Goal: Check status: Check status

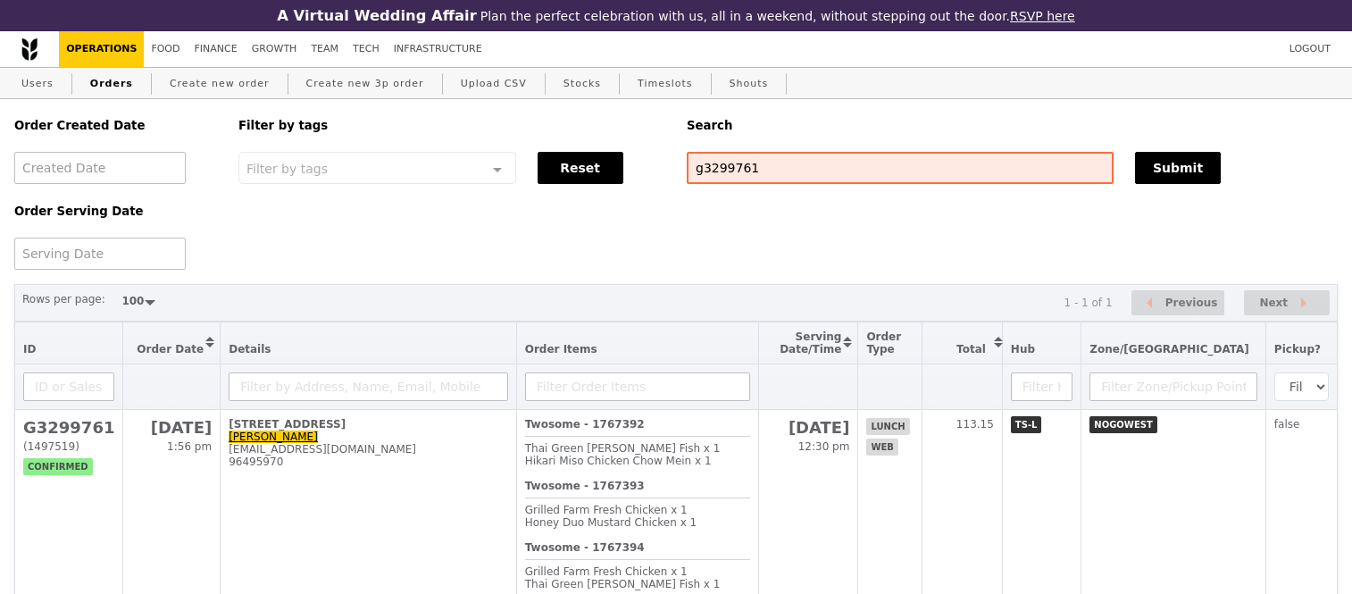
select select "100"
click at [925, 161] on input "g3299761" at bounding box center [900, 168] width 427 height 32
paste input "G"
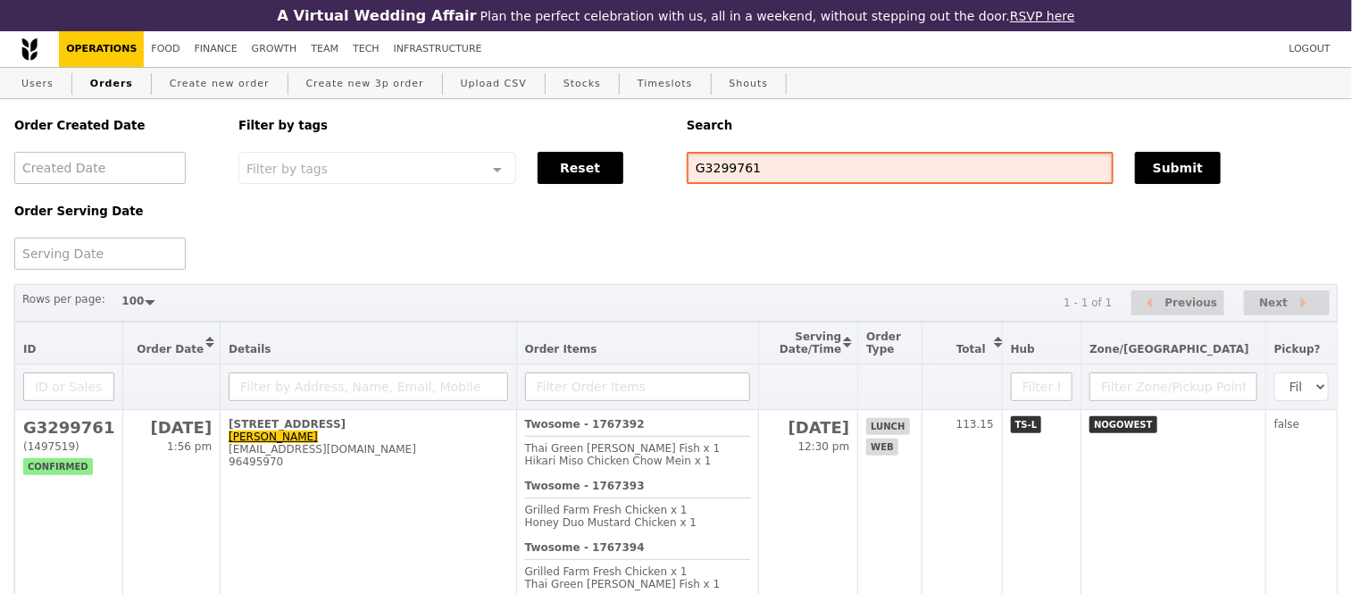
type input "G3299761"
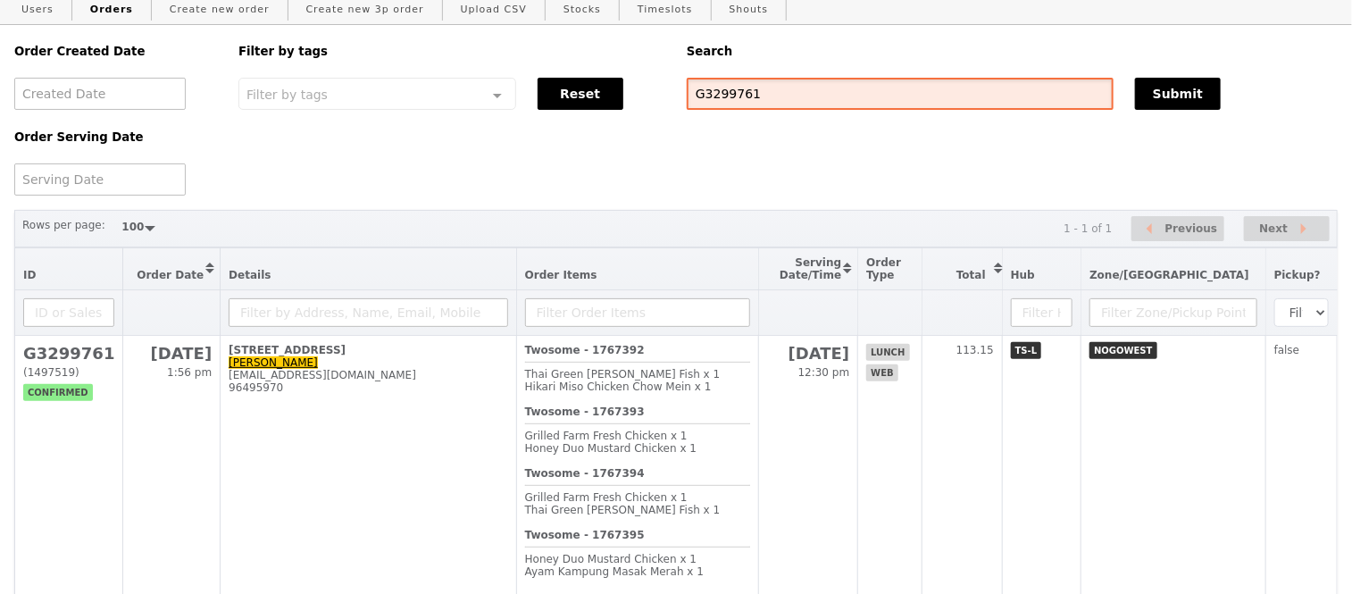
scroll to position [198, 0]
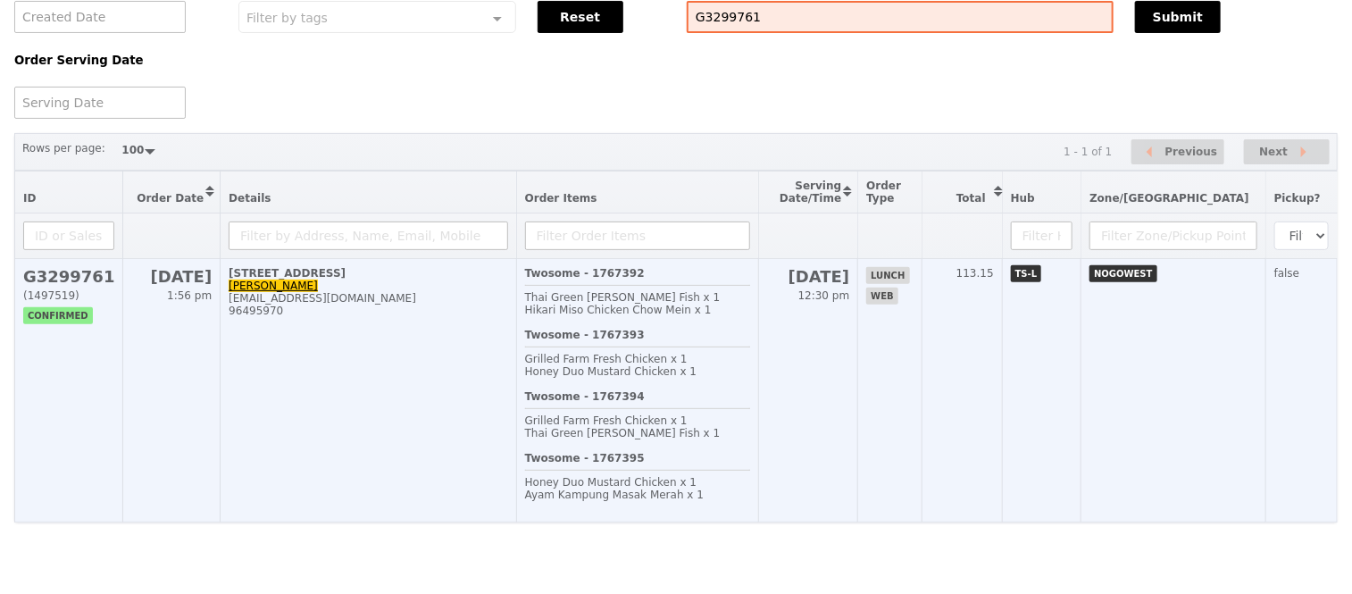
click at [67, 267] on h2 "G3299761" at bounding box center [68, 276] width 91 height 19
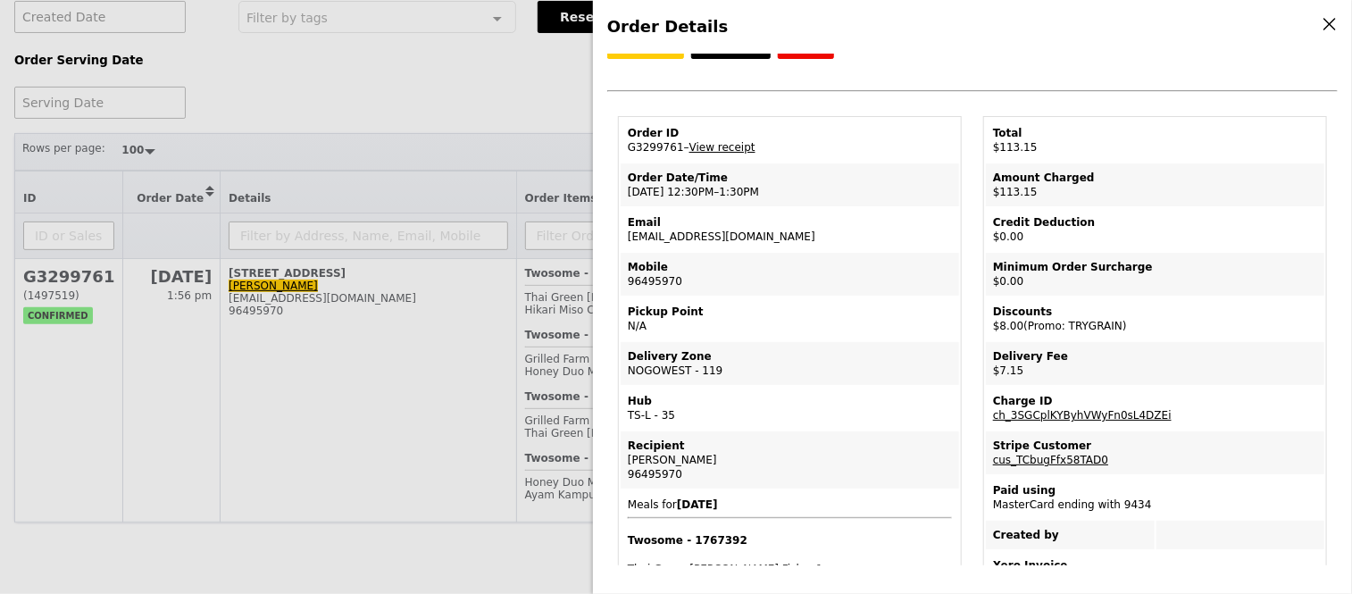
scroll to position [0, 0]
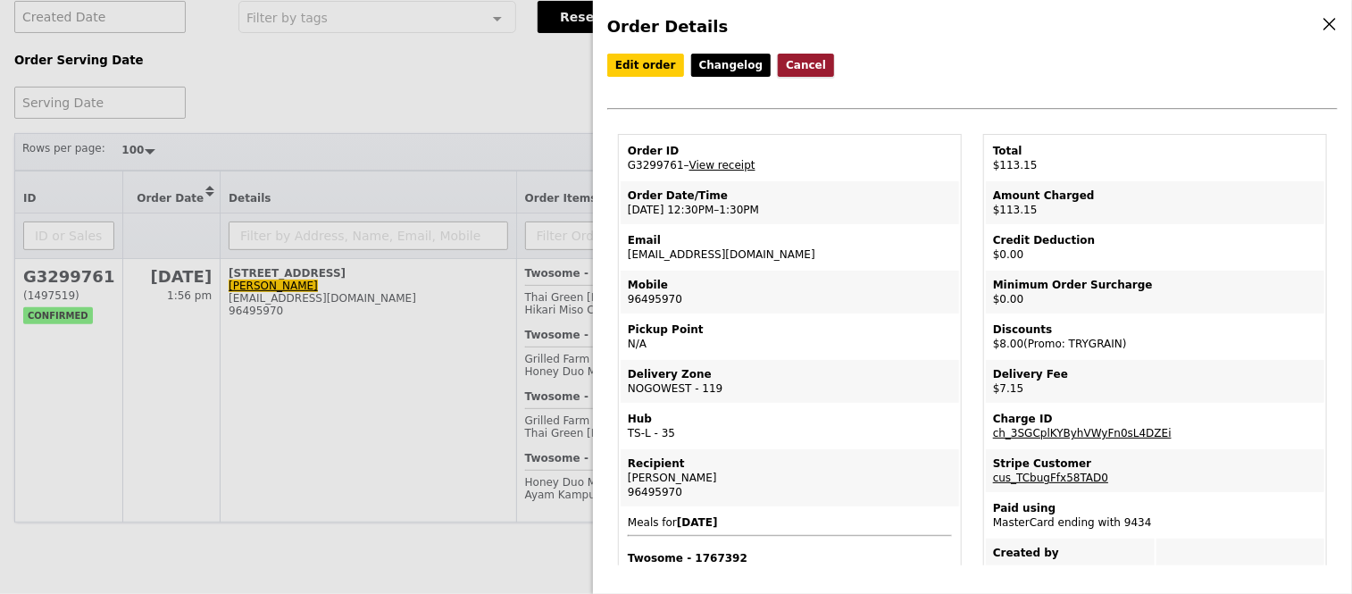
click at [778, 68] on button "Cancel" at bounding box center [806, 65] width 56 height 23
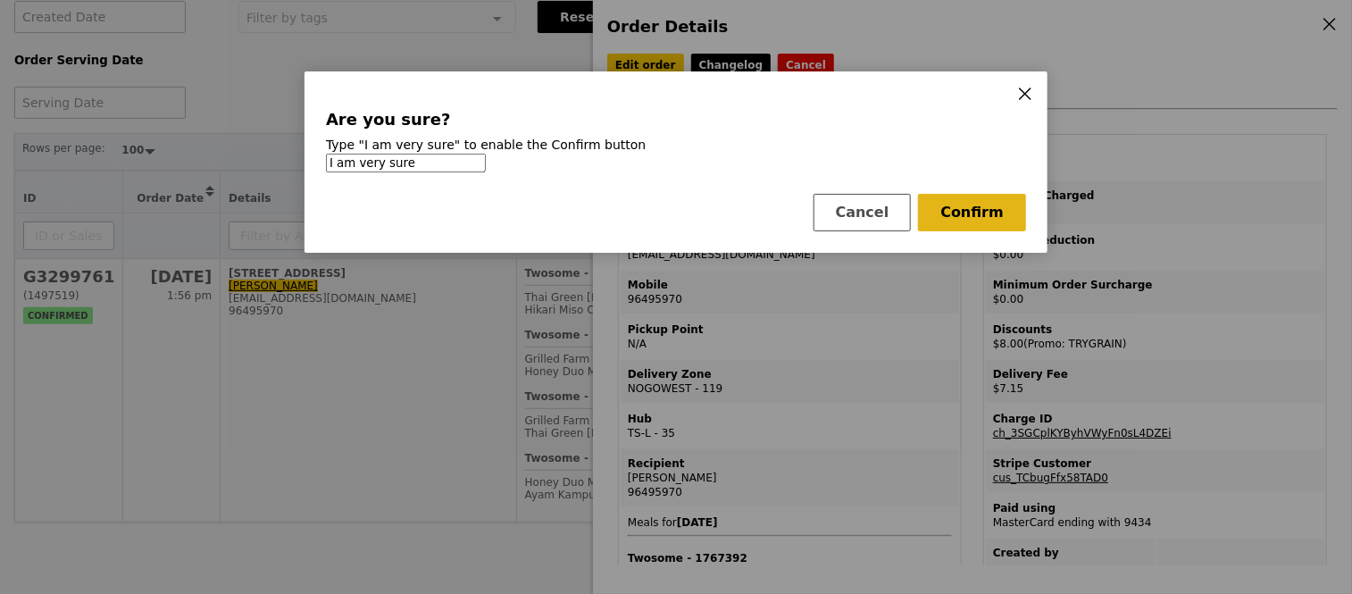
type input "I am very sure"
click at [951, 197] on button "Confirm" at bounding box center [972, 212] width 108 height 37
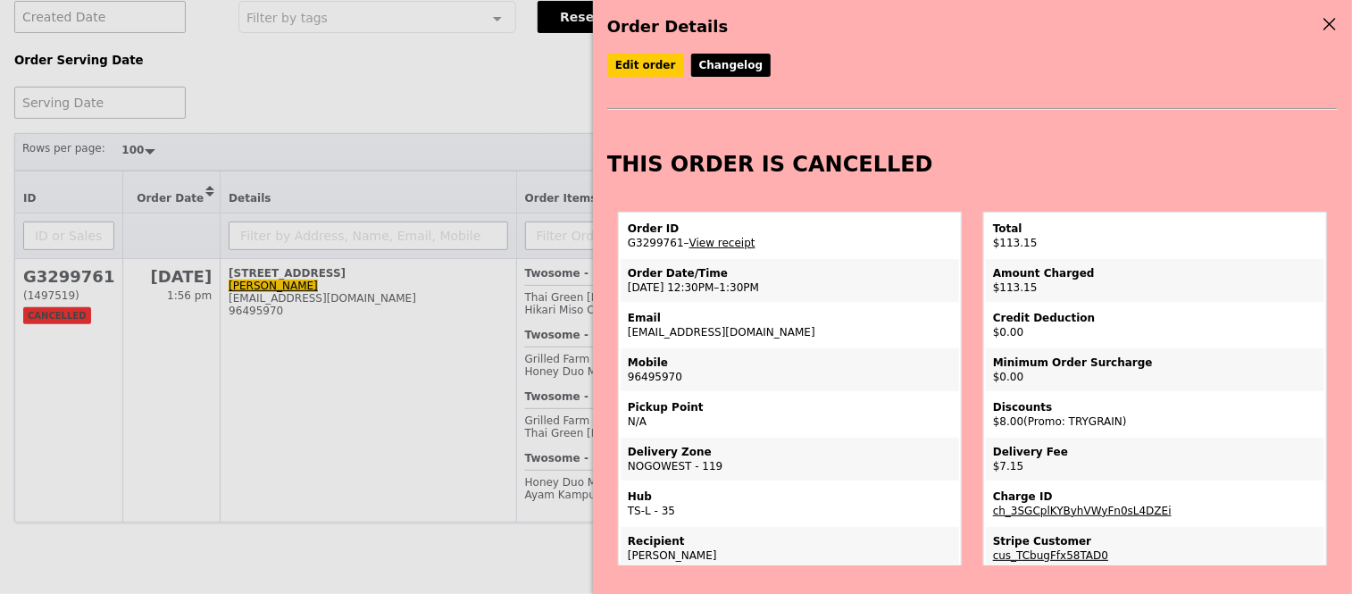
click at [493, 56] on div "Order Details Edit order Changelog THIS ORDER IS CANCELLED Order ID G3299761 – …" at bounding box center [676, 297] width 1352 height 594
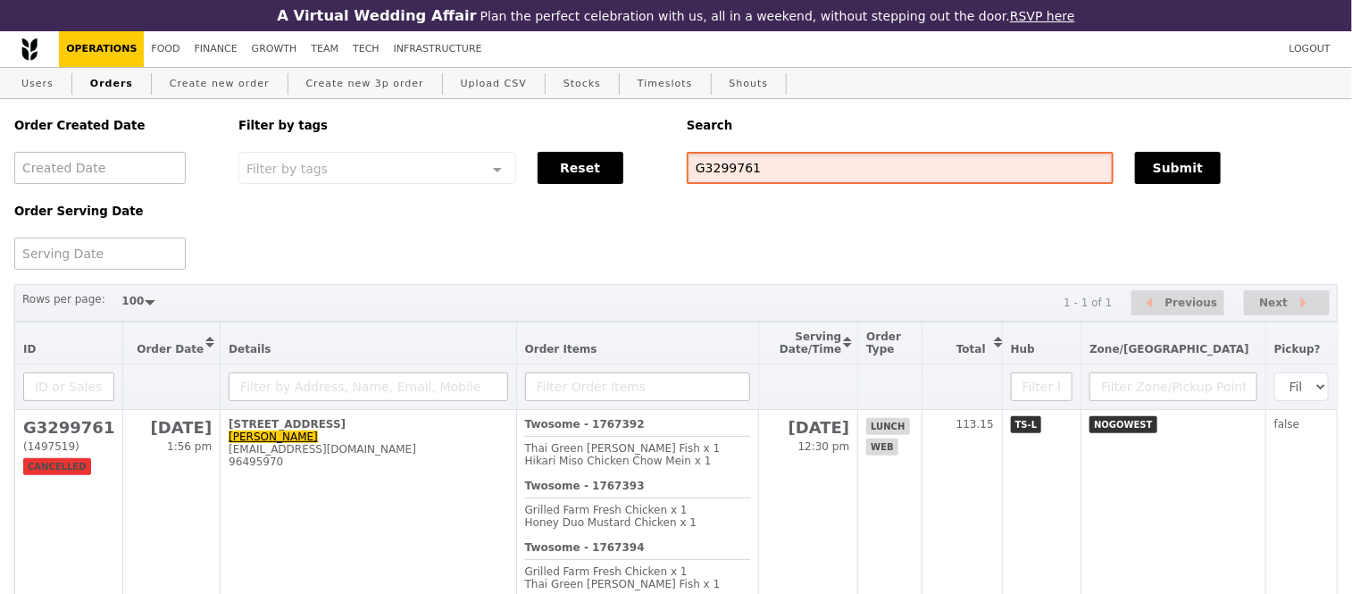
click at [745, 177] on input "G3299761" at bounding box center [900, 168] width 427 height 32
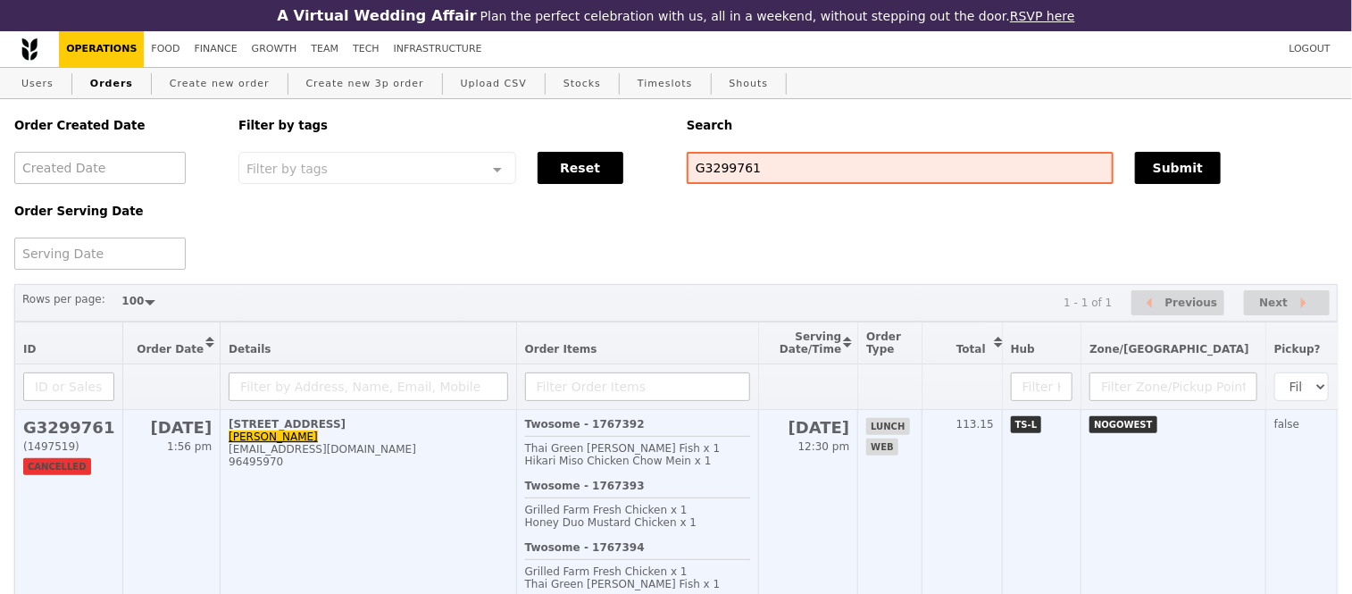
click at [52, 437] on h2 "G3299761" at bounding box center [68, 427] width 91 height 19
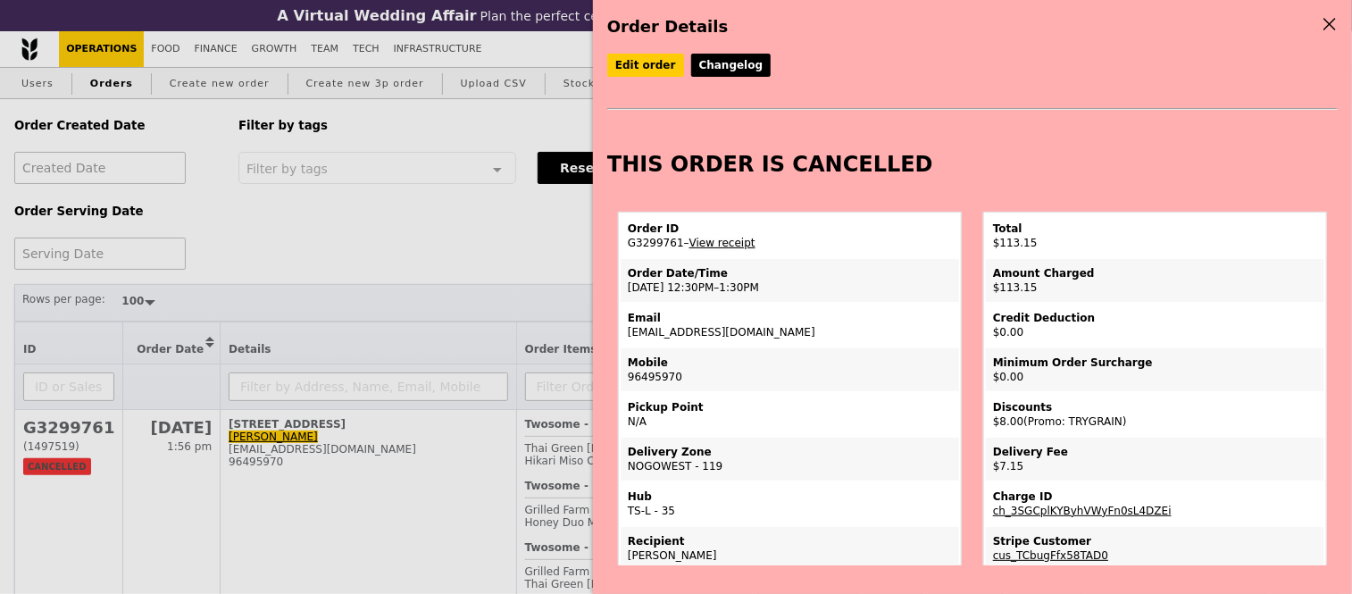
click at [714, 249] on link "View receipt" at bounding box center [722, 243] width 66 height 12
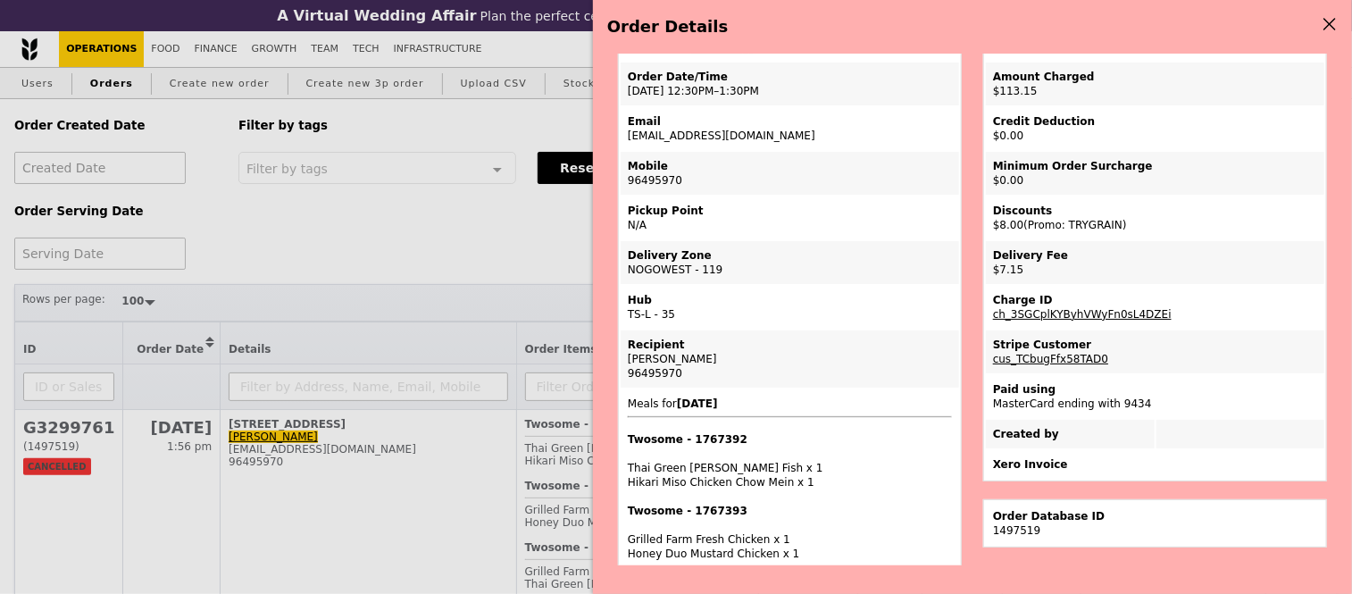
scroll to position [198, 0]
drag, startPoint x: 1159, startPoint y: 316, endPoint x: 989, endPoint y: 318, distance: 169.6
click at [989, 318] on td "Charge ID ch_3SGCplKYByhVWyFn0sL4DZEi" at bounding box center [1155, 305] width 338 height 43
copy link "ch_3SGCplKYByhVWyFn0sL4DZEi"
